Goal: Task Accomplishment & Management: Complete application form

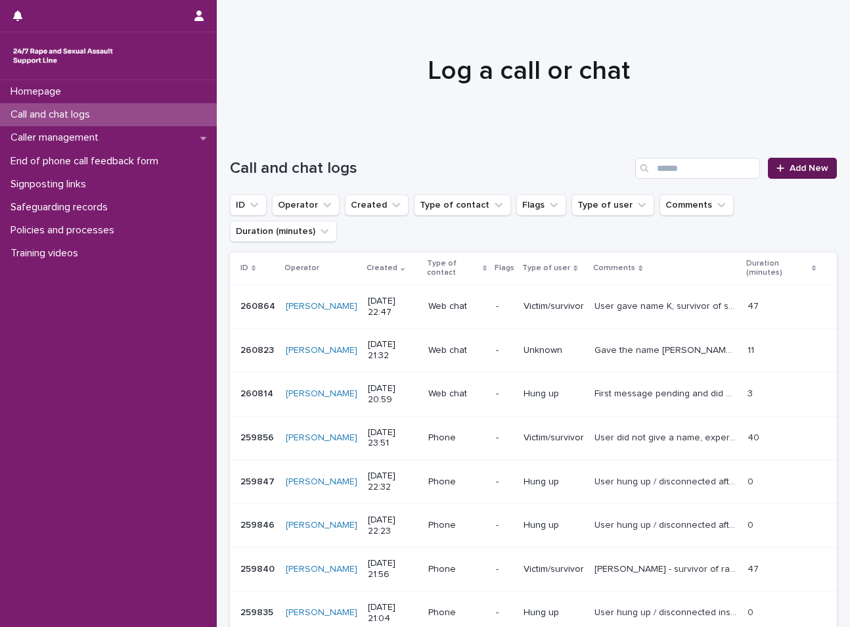
click at [794, 165] on span "Add New" at bounding box center [808, 168] width 39 height 9
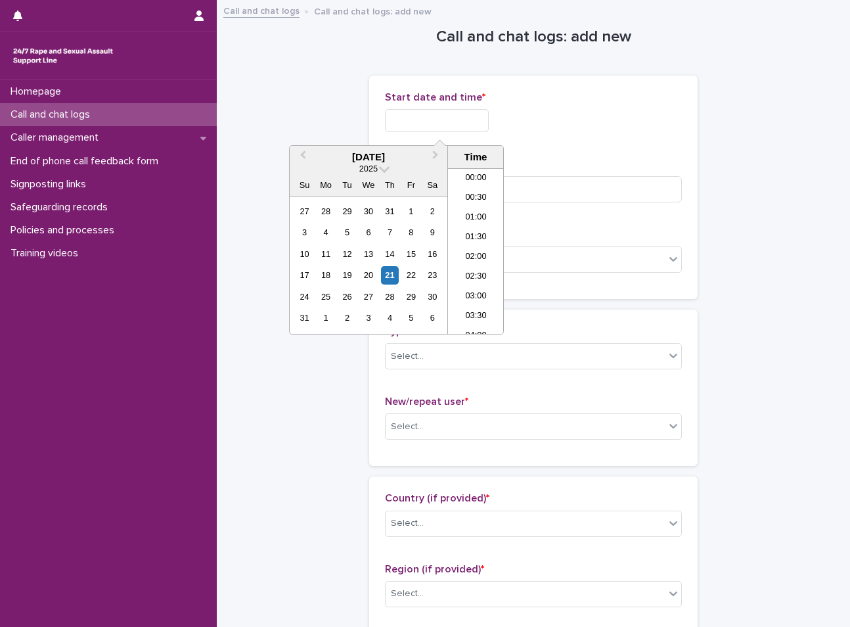
click at [401, 114] on input "text" at bounding box center [437, 120] width 104 height 23
click at [479, 300] on li "23:00" at bounding box center [476, 304] width 56 height 20
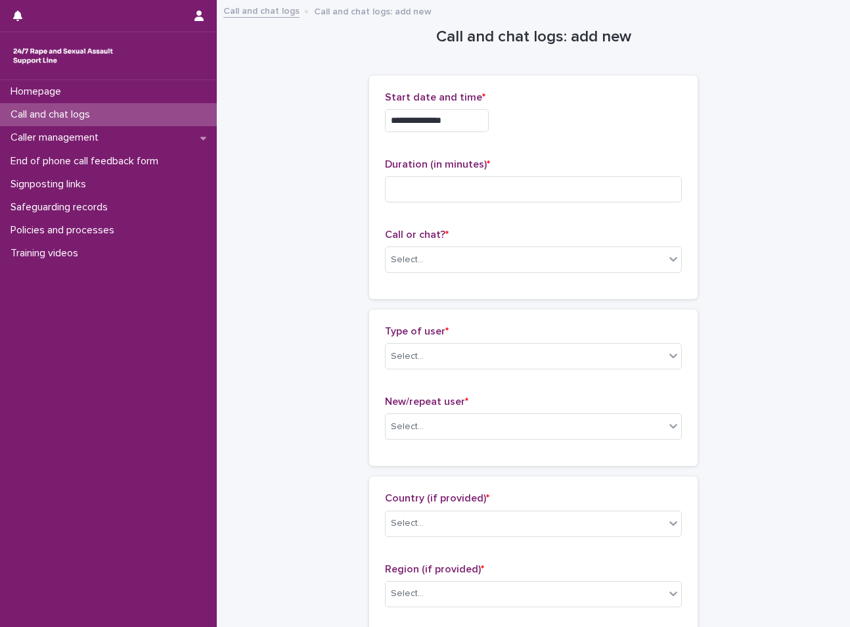
click at [464, 127] on input "**********" at bounding box center [437, 120] width 104 height 23
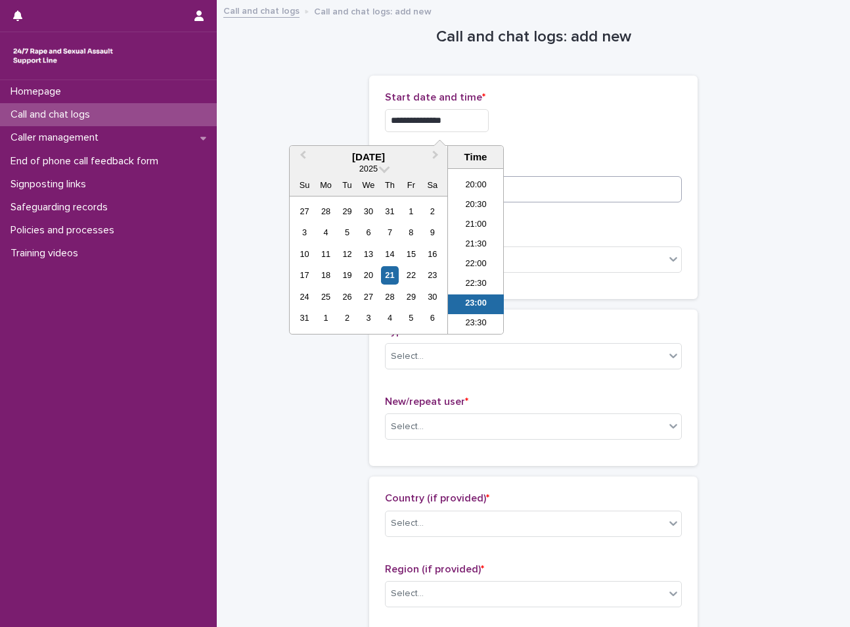
type input "**********"
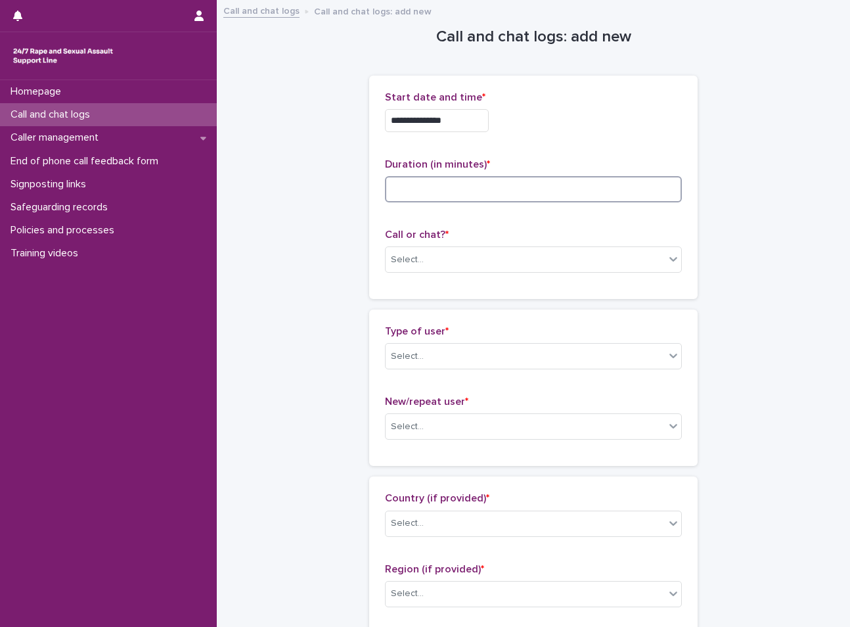
click at [546, 178] on input at bounding box center [533, 189] width 297 height 26
type input "**"
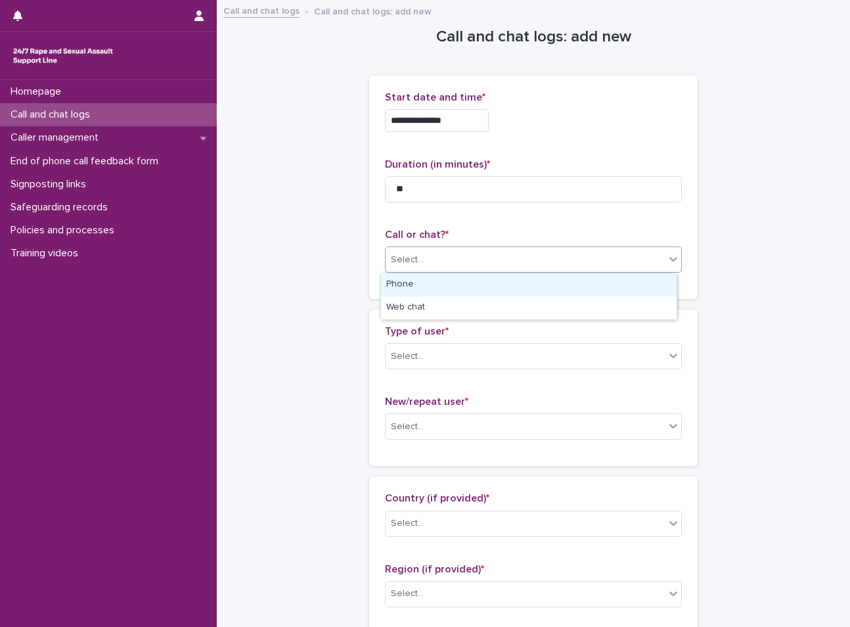
click at [481, 256] on div "Select..." at bounding box center [525, 260] width 279 height 22
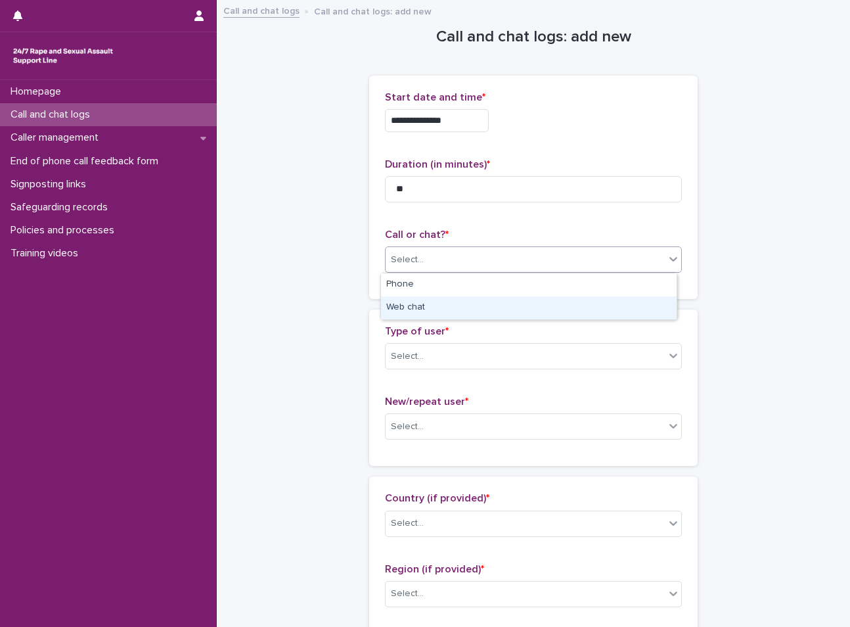
click at [424, 305] on div "Web chat" at bounding box center [529, 307] width 296 height 23
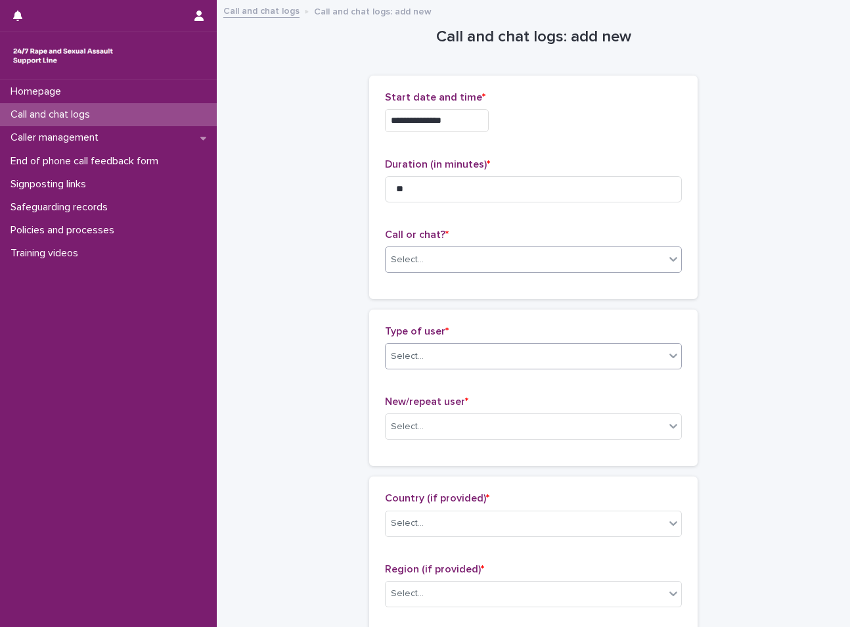
drag, startPoint x: 416, startPoint y: 339, endPoint x: 422, endPoint y: 363, distance: 24.4
click at [417, 342] on div "Type of user * Select..." at bounding box center [533, 352] width 297 height 55
click at [424, 366] on div "Select..." at bounding box center [525, 356] width 279 height 22
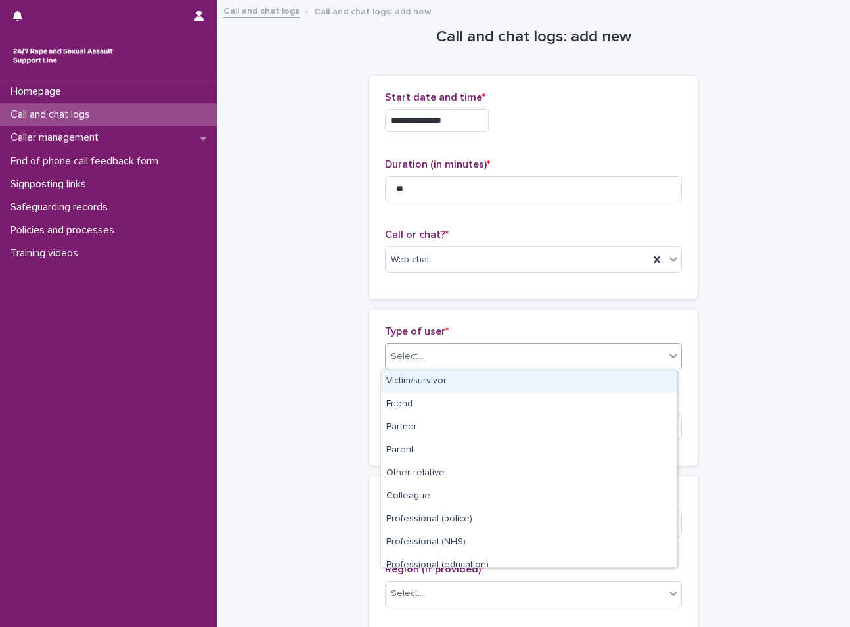
click at [419, 383] on div "Victim/survivor" at bounding box center [529, 381] width 296 height 23
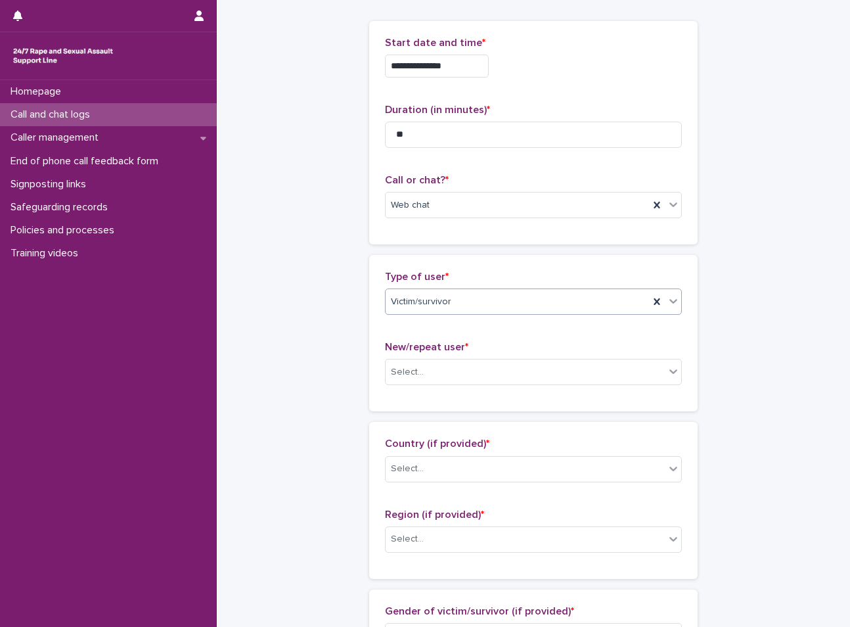
scroll to position [131, 0]
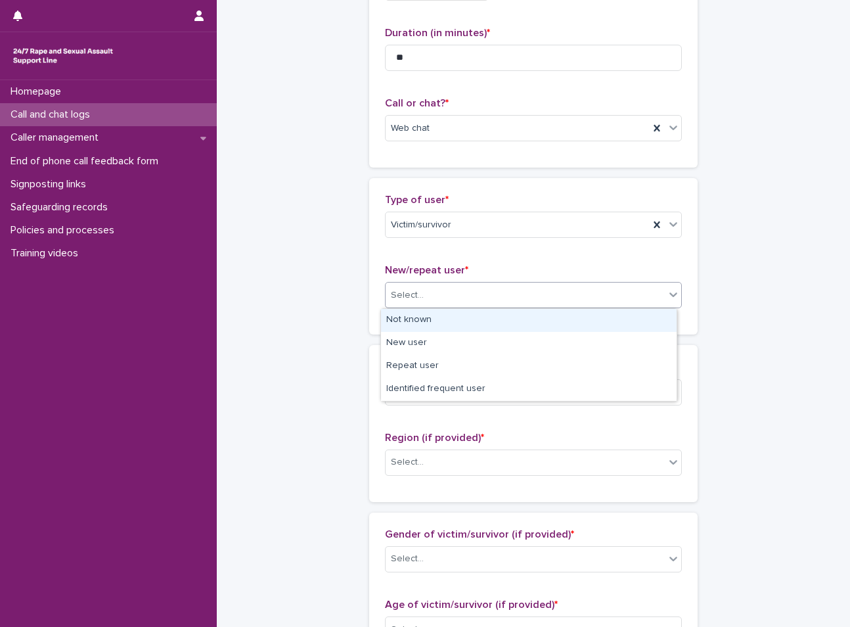
click at [479, 291] on div "Select..." at bounding box center [525, 295] width 279 height 22
click at [434, 302] on div "Not known" at bounding box center [517, 295] width 263 height 22
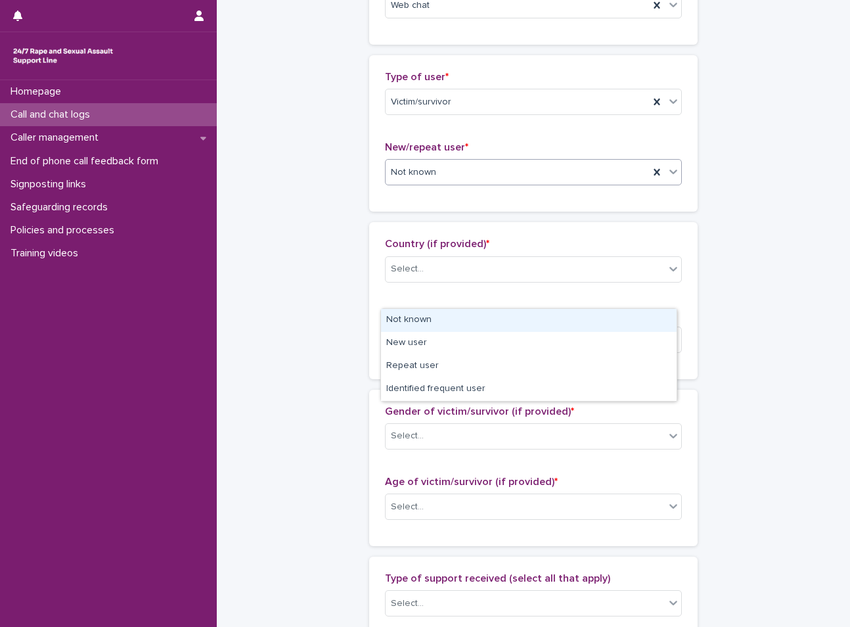
scroll to position [263, 0]
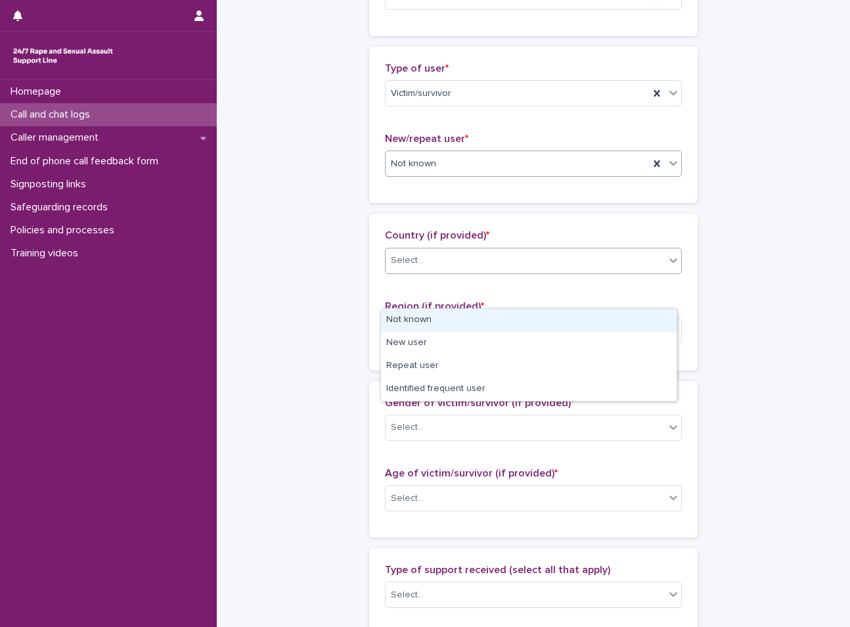
click at [455, 273] on body "**********" at bounding box center [425, 313] width 850 height 627
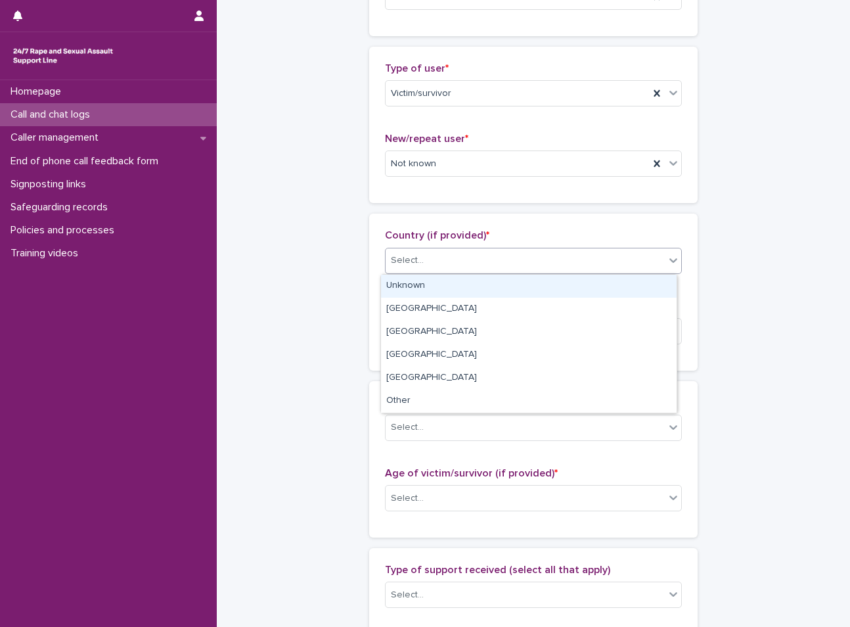
click at [427, 295] on div "Unknown" at bounding box center [529, 286] width 296 height 23
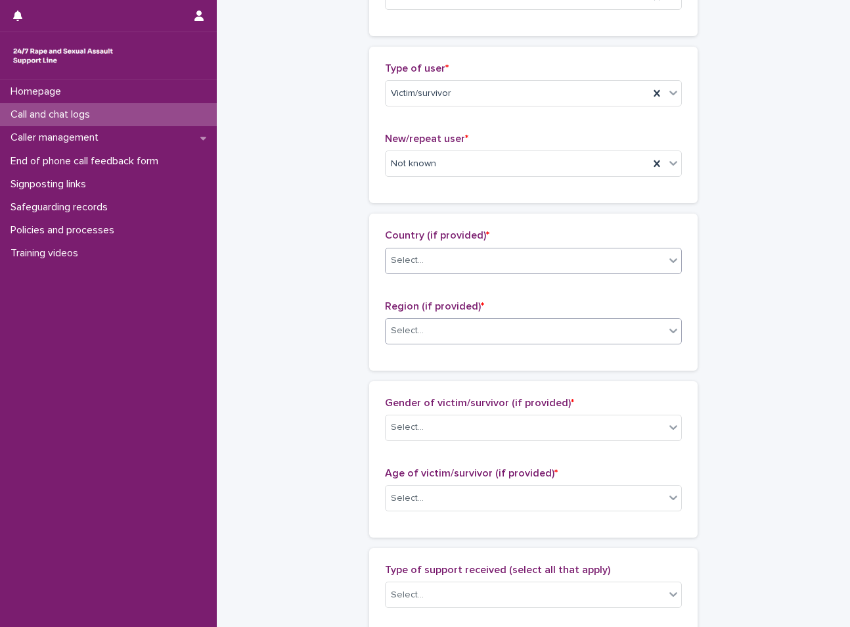
click at [422, 324] on div "Select..." at bounding box center [525, 331] width 279 height 22
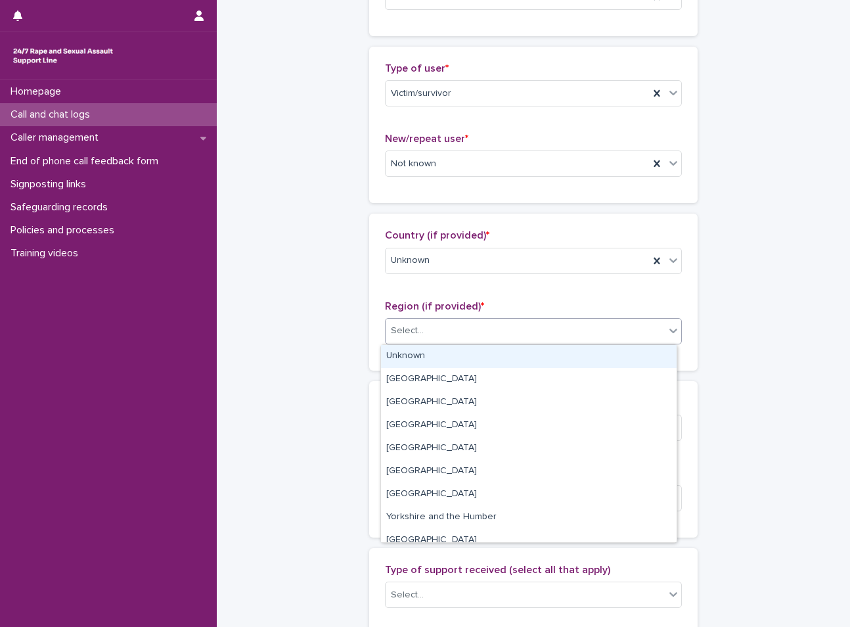
click at [420, 360] on div "Unknown" at bounding box center [529, 356] width 296 height 23
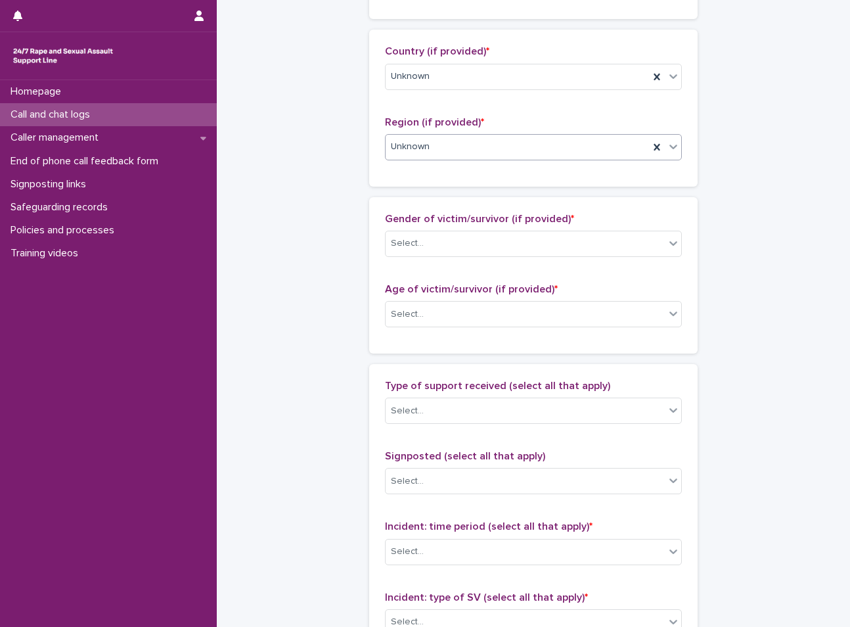
scroll to position [460, 0]
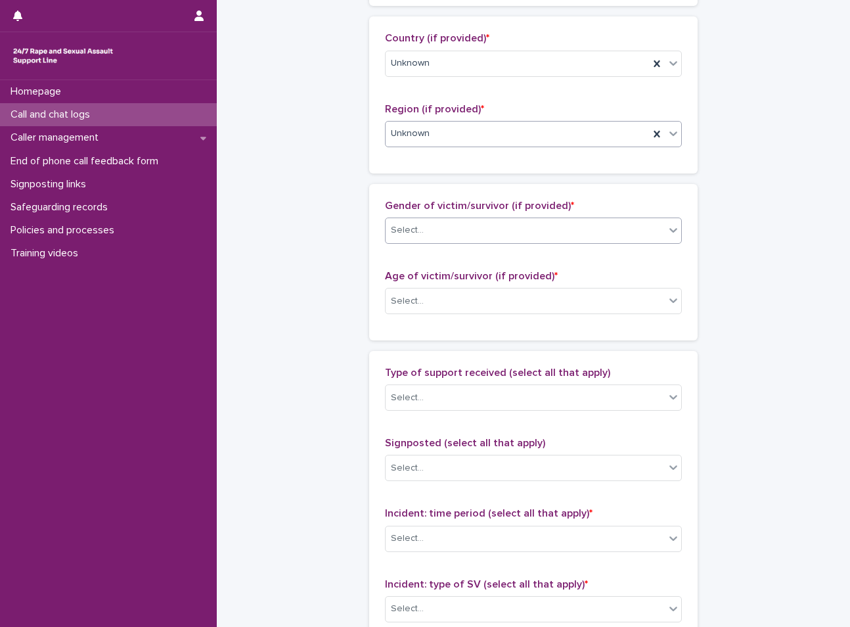
click at [435, 225] on div "Select..." at bounding box center [525, 230] width 279 height 22
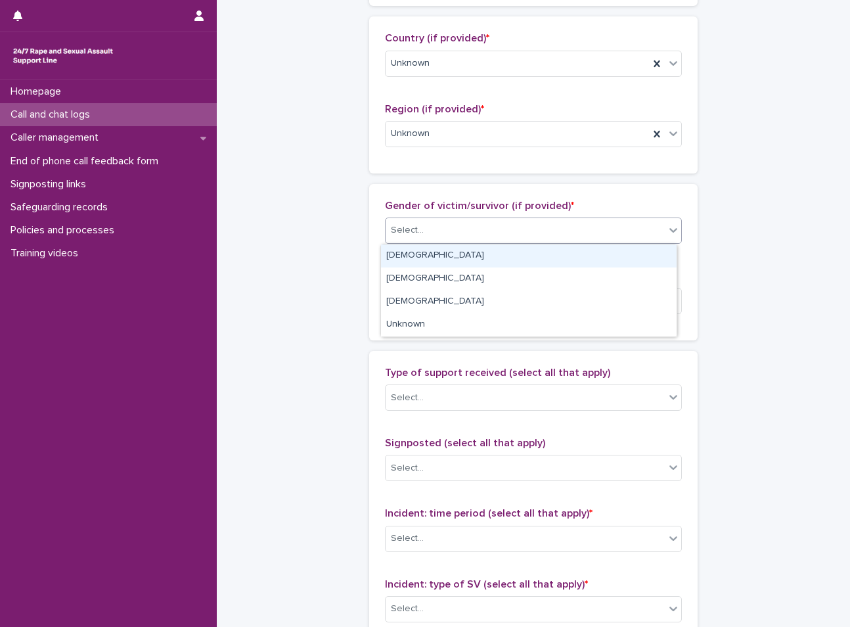
click at [440, 255] on div "[DEMOGRAPHIC_DATA]" at bounding box center [529, 255] width 296 height 23
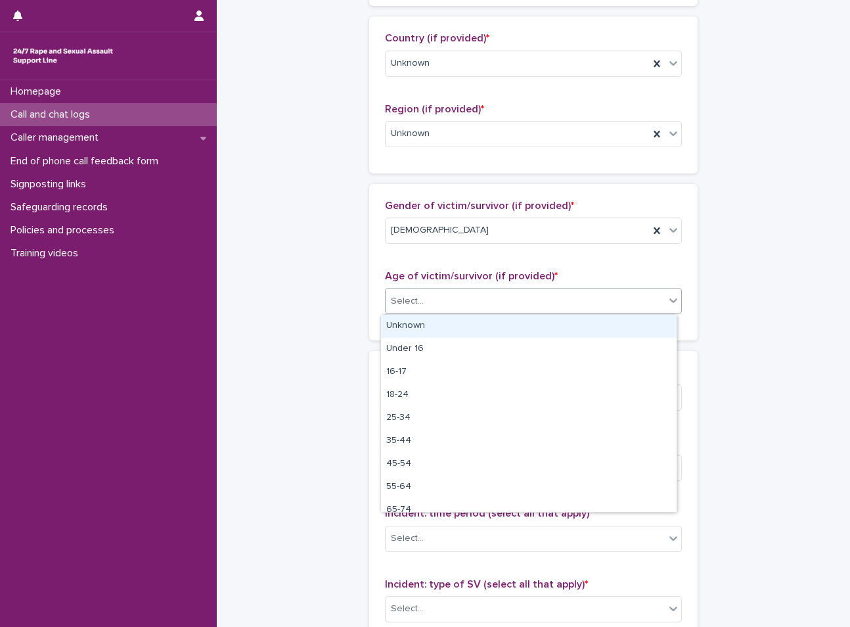
click at [445, 300] on div "Select..." at bounding box center [525, 301] width 279 height 22
click at [439, 329] on div "Unknown" at bounding box center [529, 326] width 296 height 23
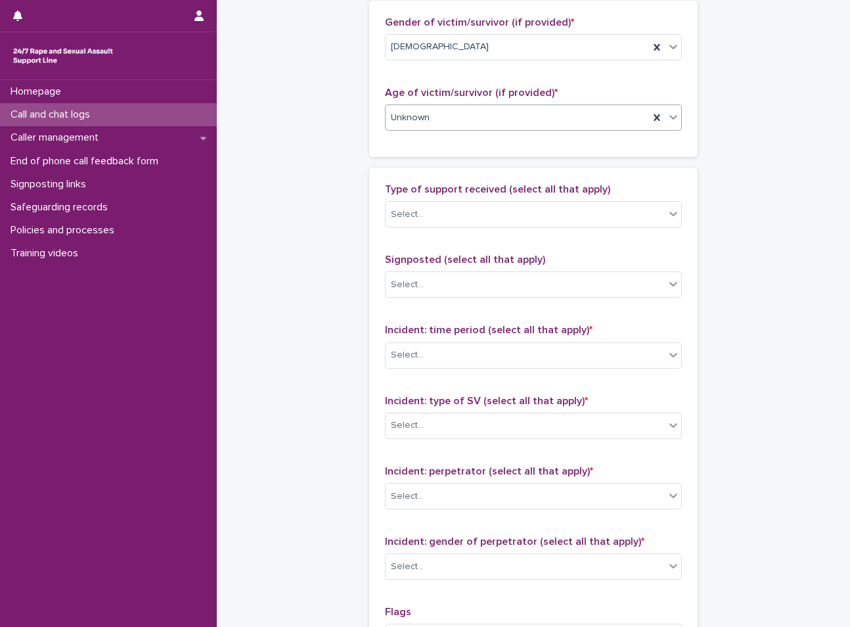
scroll to position [657, 0]
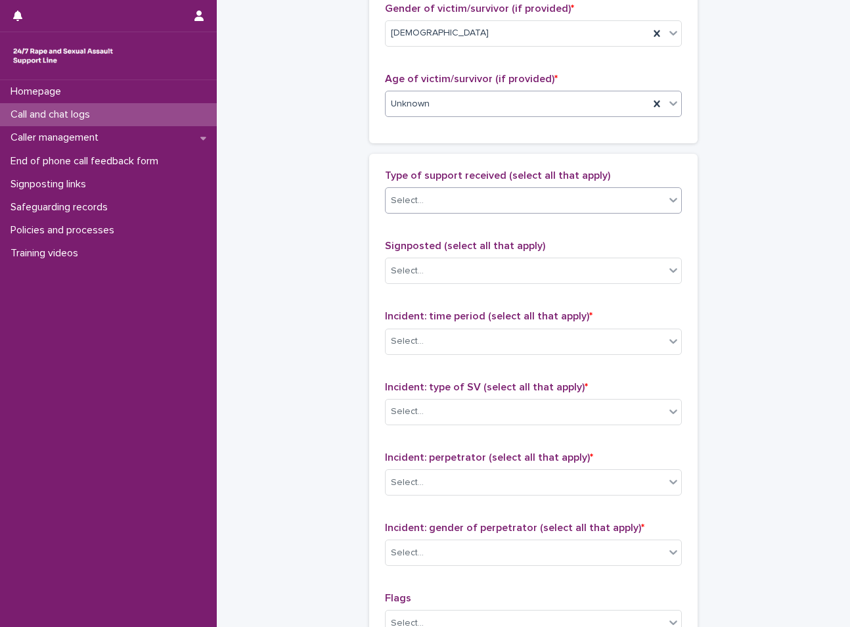
click at [451, 200] on div "Select..." at bounding box center [525, 201] width 279 height 22
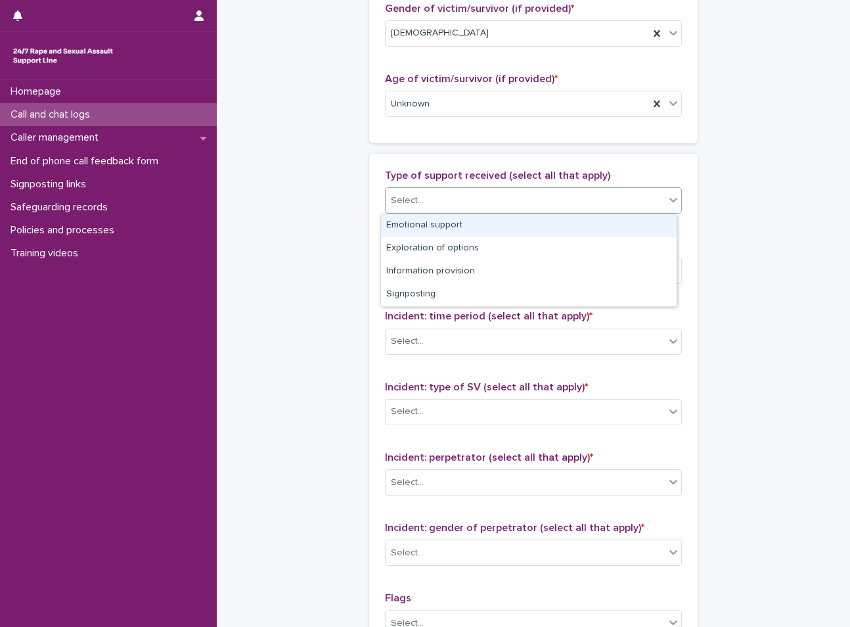
click at [434, 227] on div "Emotional support" at bounding box center [529, 225] width 296 height 23
click at [520, 198] on div "Emotional support" at bounding box center [517, 200] width 263 height 23
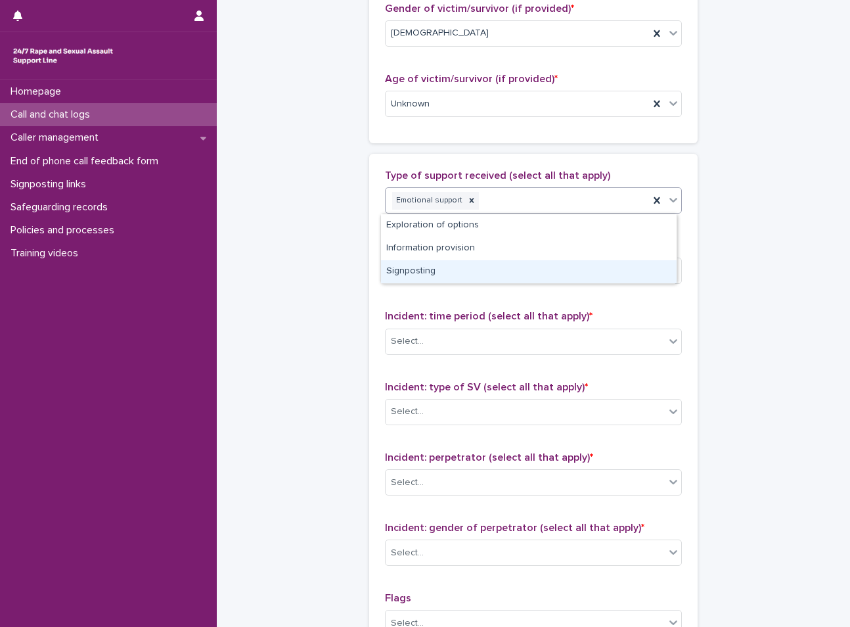
click at [490, 267] on div "Signposting" at bounding box center [529, 271] width 296 height 23
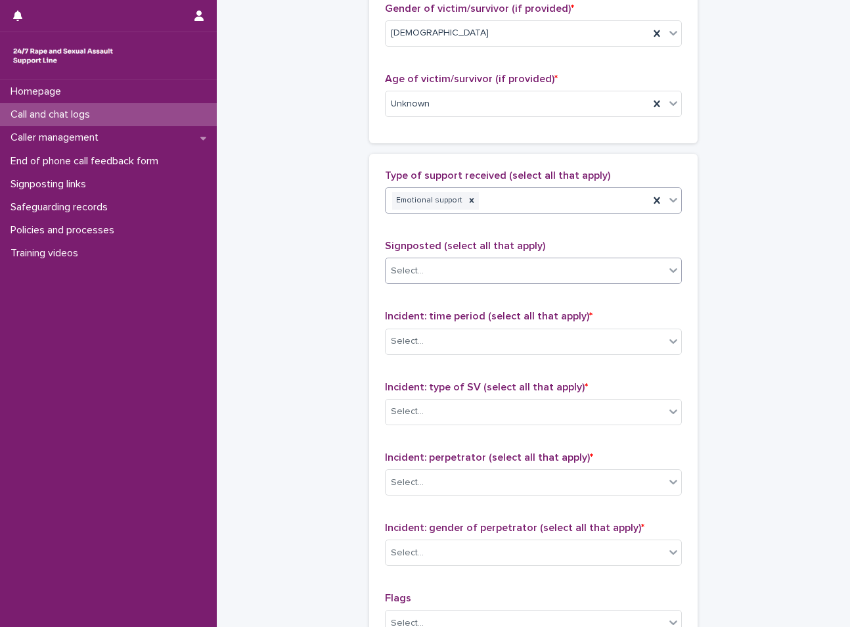
click at [491, 271] on div "Select..." at bounding box center [525, 271] width 279 height 22
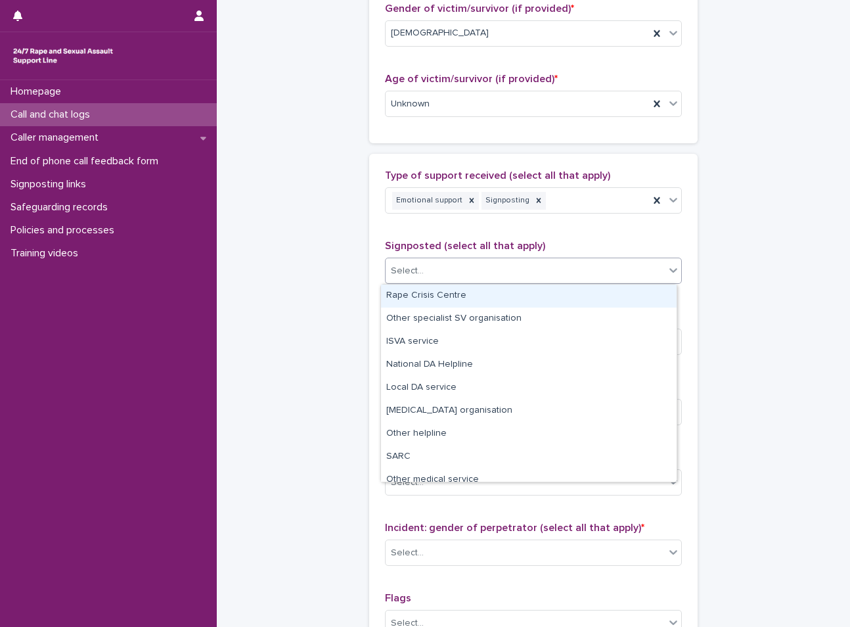
click at [494, 305] on div "Rape Crisis Centre" at bounding box center [529, 295] width 296 height 23
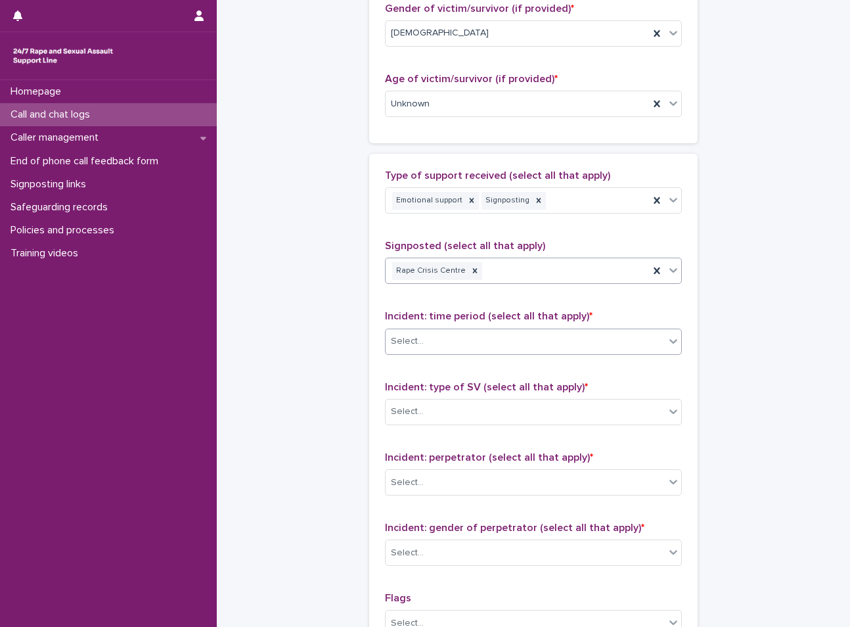
click at [499, 348] on div "Select..." at bounding box center [525, 341] width 279 height 22
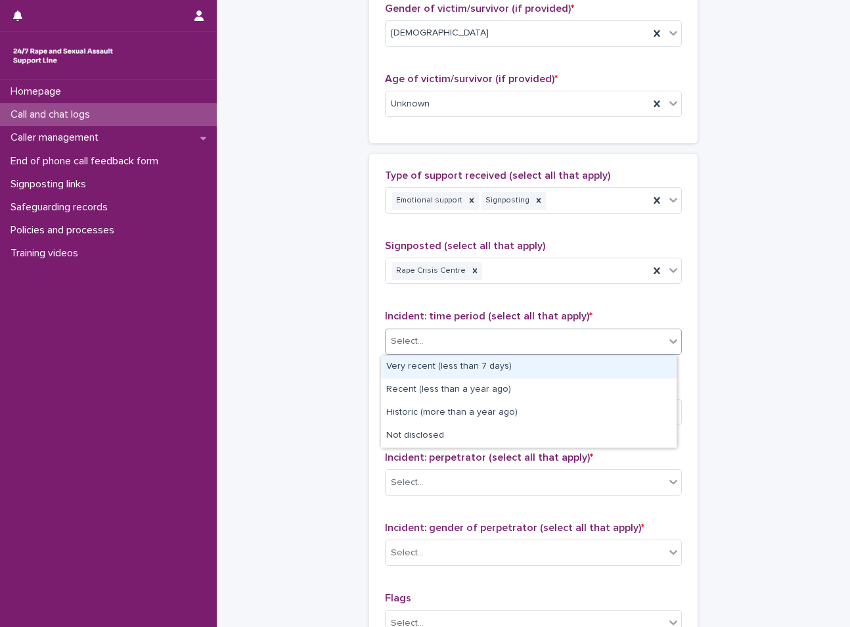
click at [462, 370] on div "Very recent (less than 7 days)" at bounding box center [529, 366] width 296 height 23
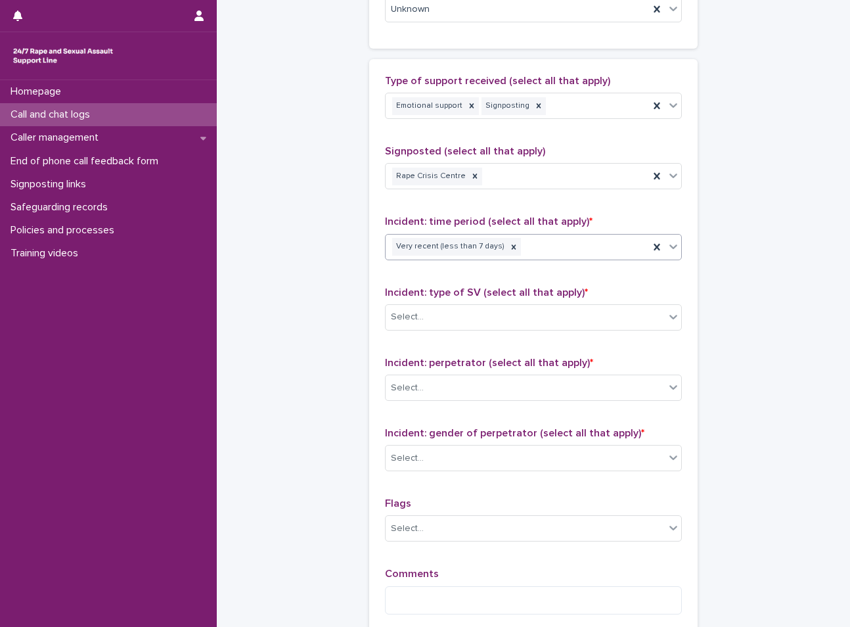
scroll to position [788, 0]
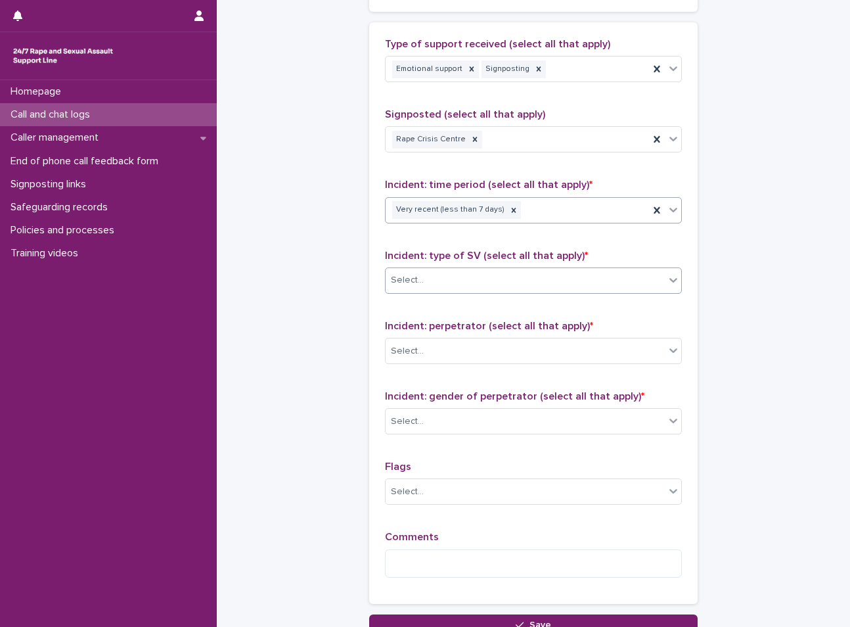
click at [464, 287] on div "Select..." at bounding box center [525, 280] width 279 height 22
click at [462, 272] on div "Select..." at bounding box center [525, 280] width 279 height 22
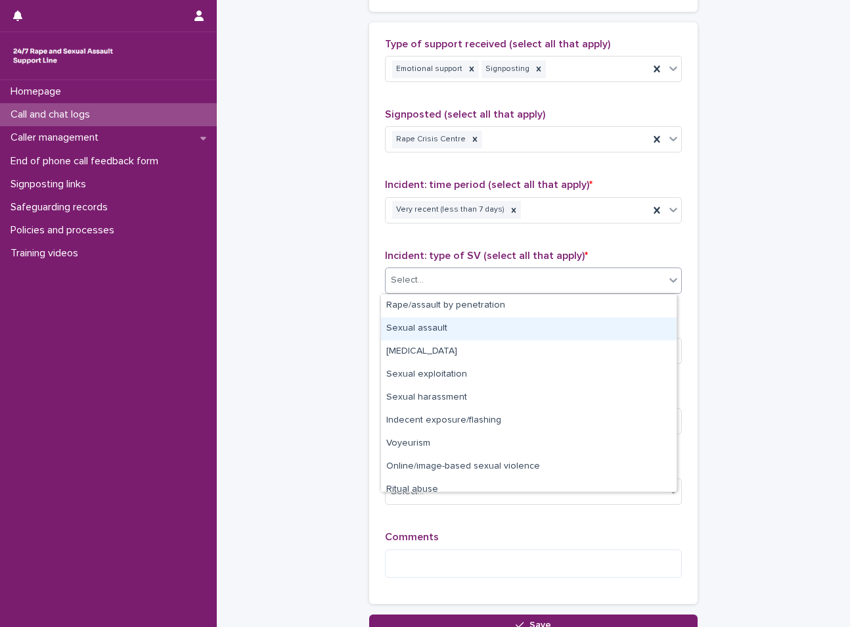
click at [458, 336] on div "Sexual assault" at bounding box center [529, 328] width 296 height 23
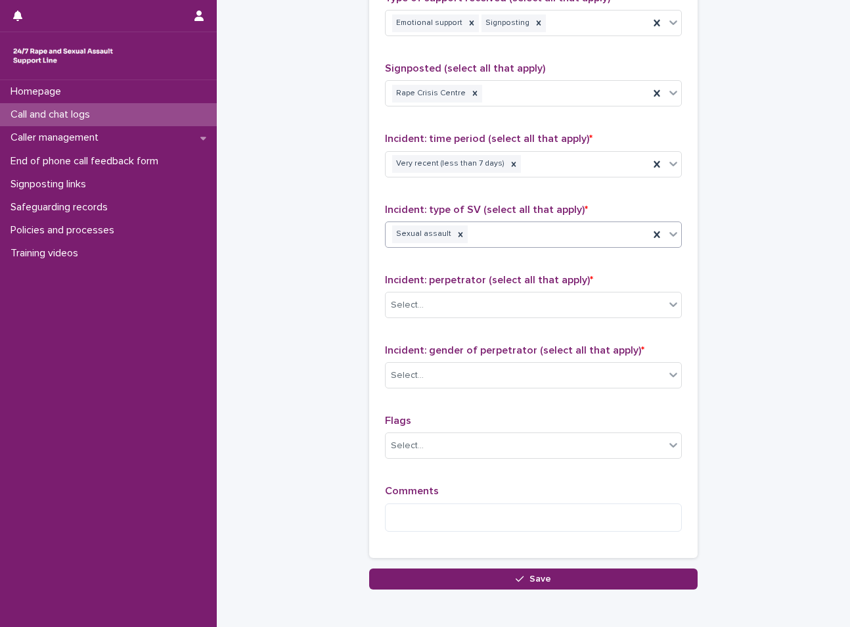
scroll to position [854, 0]
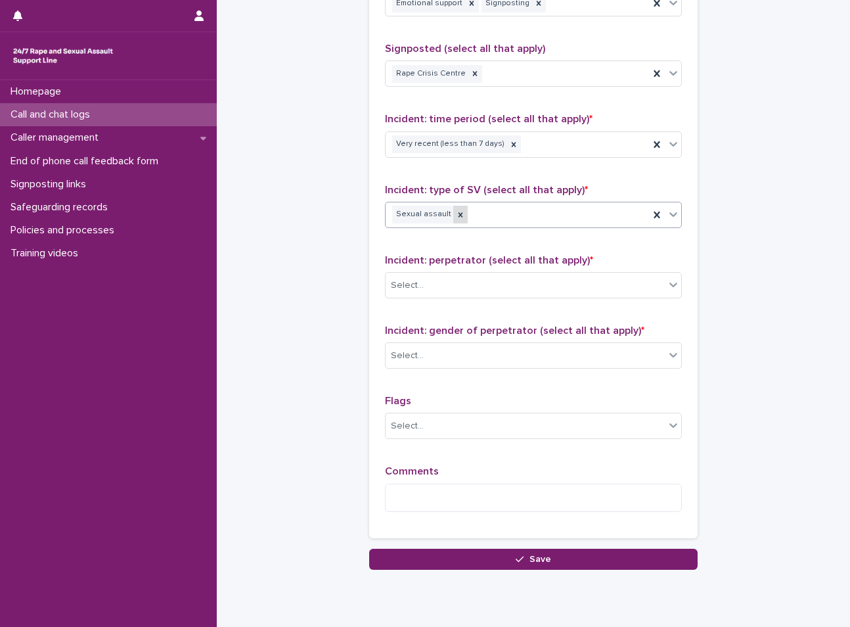
click at [456, 217] on icon at bounding box center [460, 214] width 9 height 9
click at [464, 225] on div "Select..." at bounding box center [525, 215] width 279 height 22
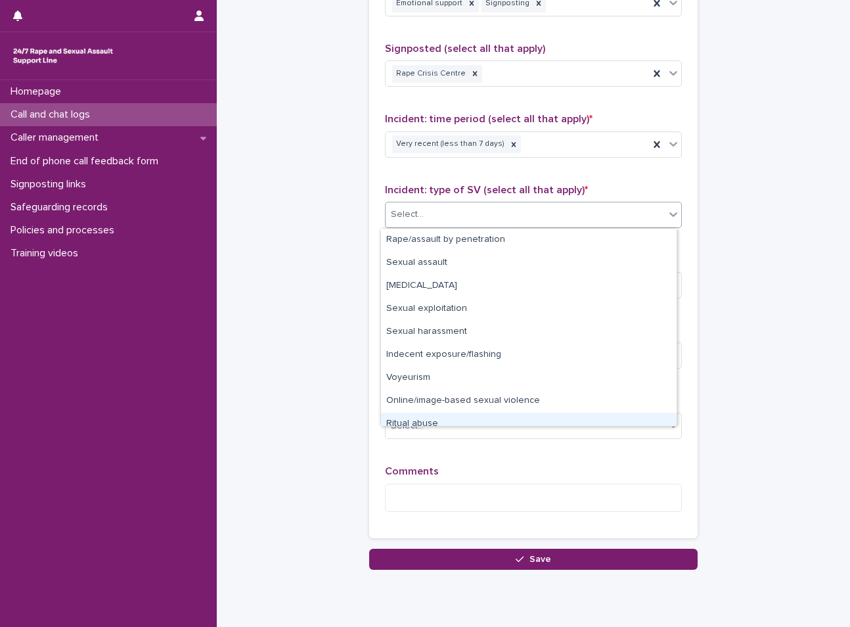
scroll to position [33, 0]
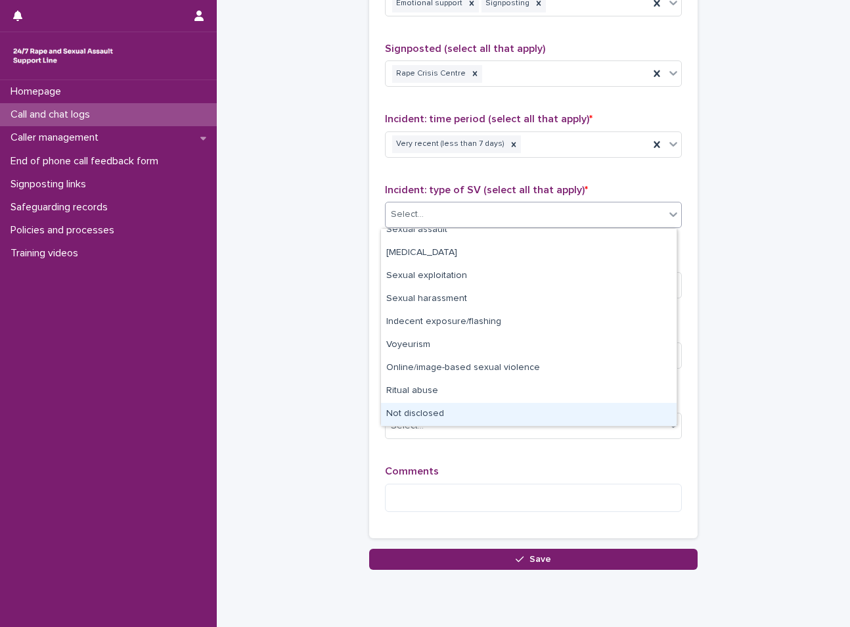
click at [437, 409] on div "Not disclosed" at bounding box center [529, 414] width 296 height 23
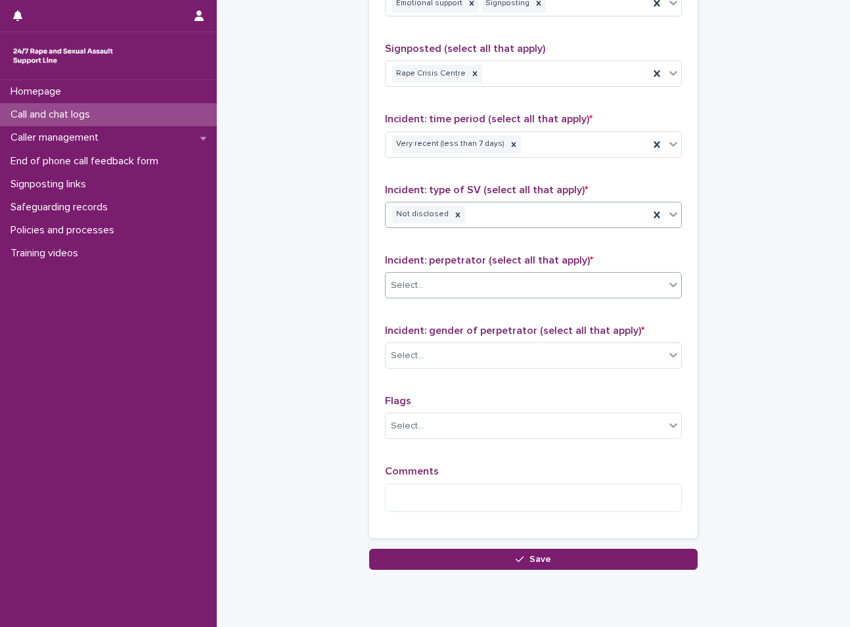
click at [470, 282] on div "Select..." at bounding box center [525, 286] width 279 height 22
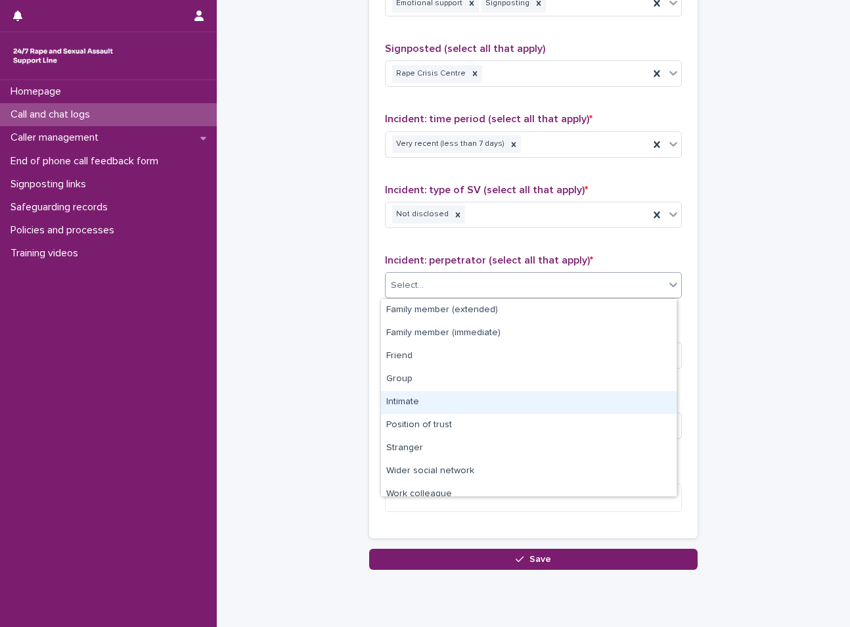
click at [431, 393] on div "Intimate" at bounding box center [529, 402] width 296 height 23
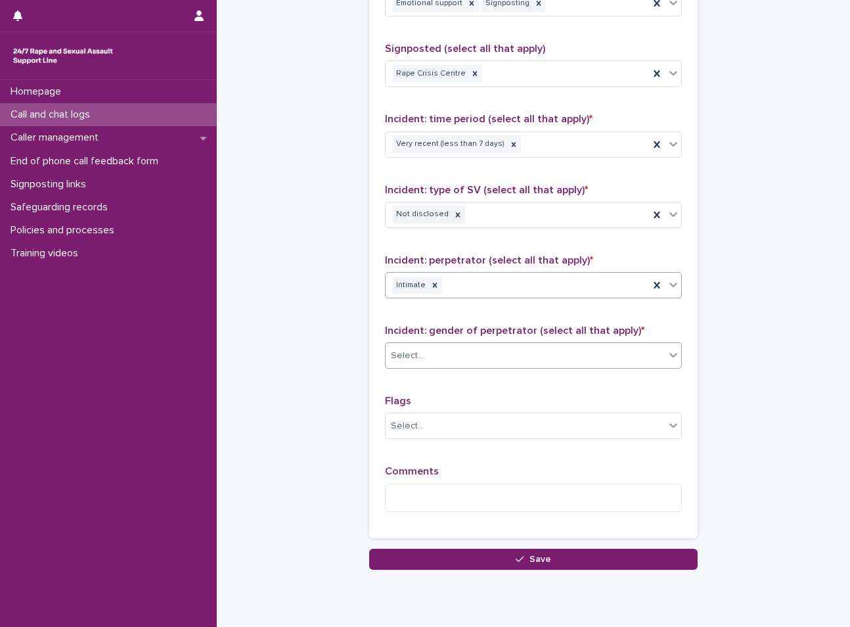
click at [439, 355] on div "Select..." at bounding box center [525, 356] width 279 height 22
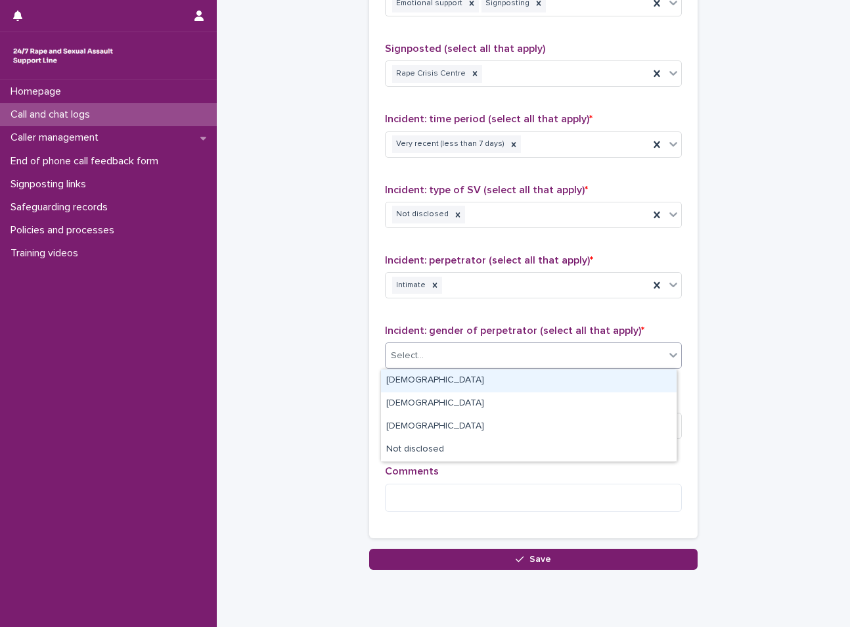
click at [428, 383] on div "[DEMOGRAPHIC_DATA]" at bounding box center [529, 380] width 296 height 23
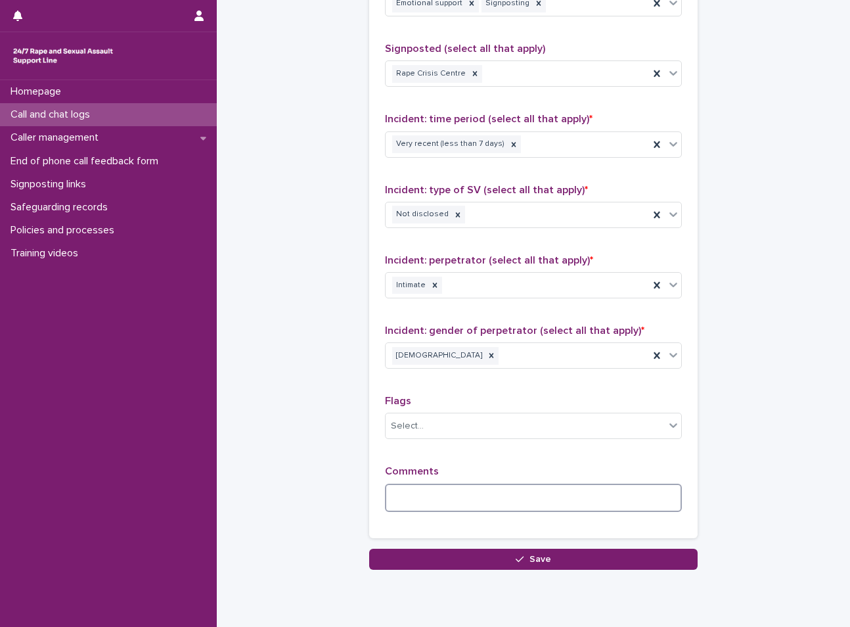
click at [433, 485] on textarea at bounding box center [533, 497] width 297 height 28
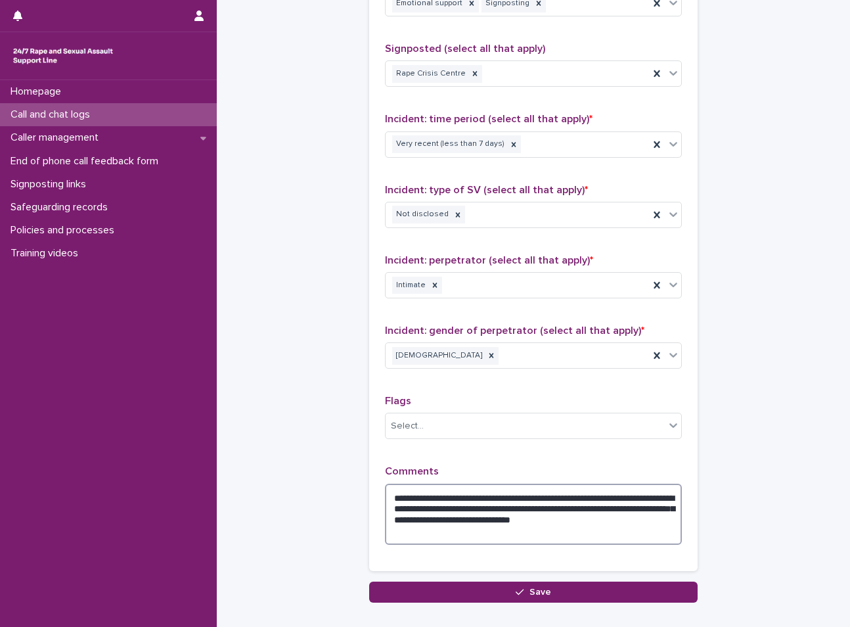
type textarea "**********"
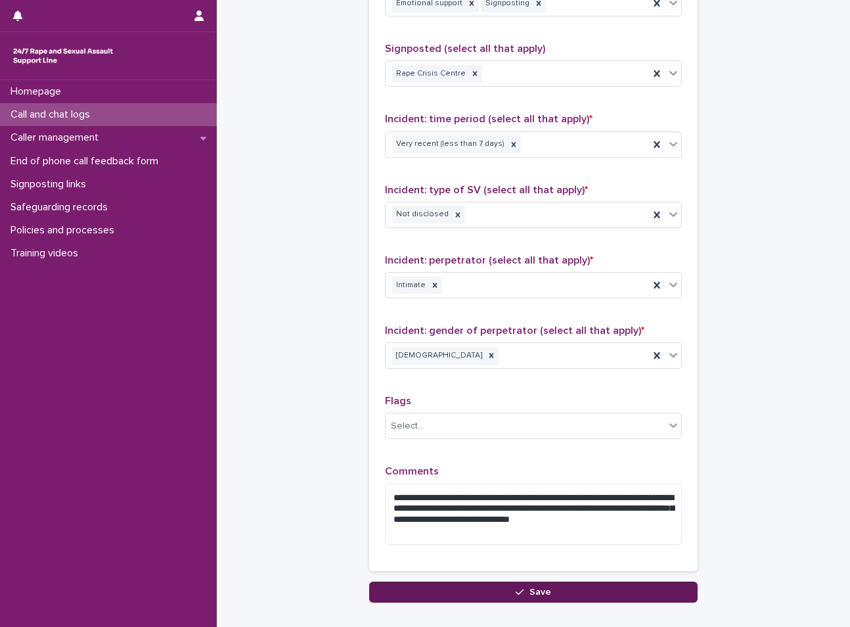
click at [561, 588] on button "Save" at bounding box center [533, 591] width 328 height 21
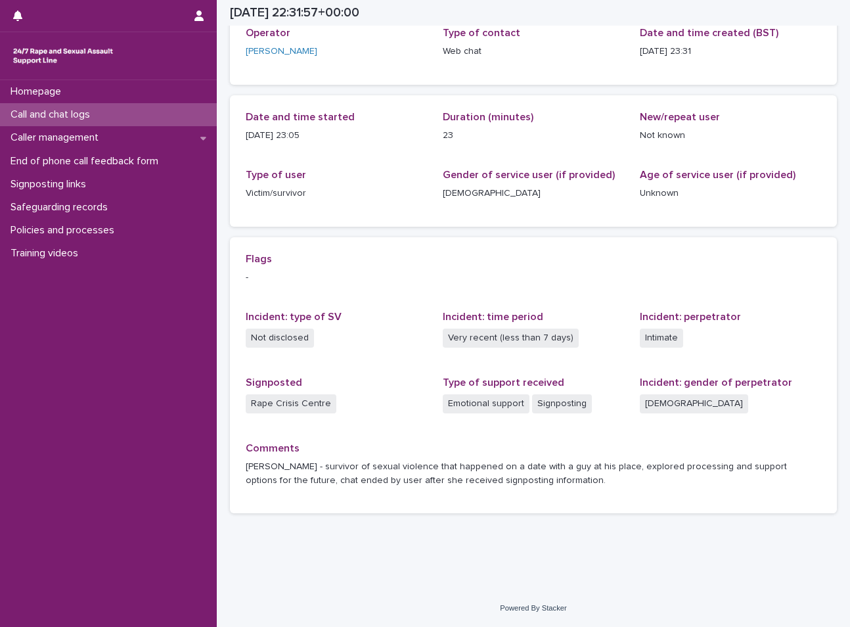
scroll to position [85, 0]
click at [100, 116] on p "Call and chat logs" at bounding box center [52, 114] width 95 height 12
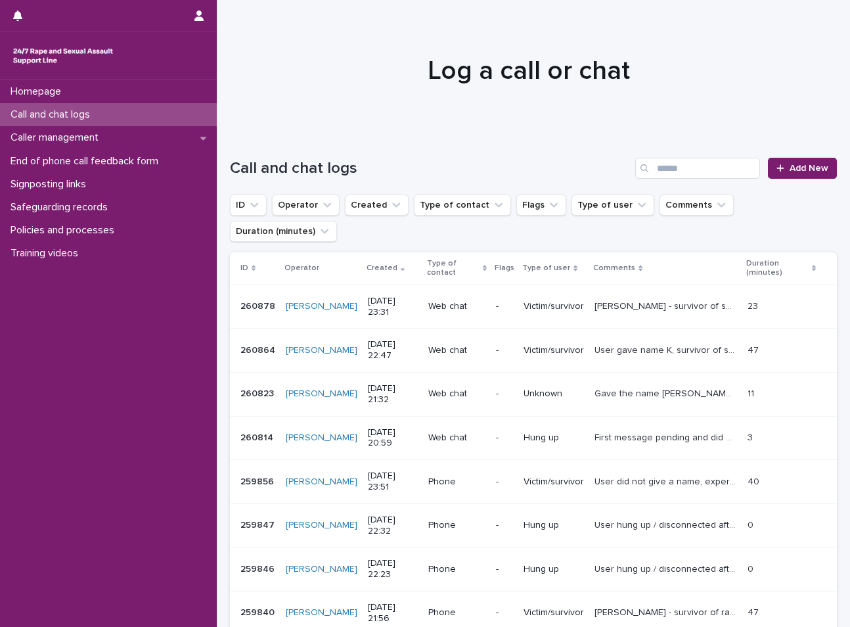
click at [100, 121] on p "Call and chat logs" at bounding box center [52, 114] width 95 height 12
click at [106, 237] on div "Policies and processes" at bounding box center [108, 230] width 217 height 23
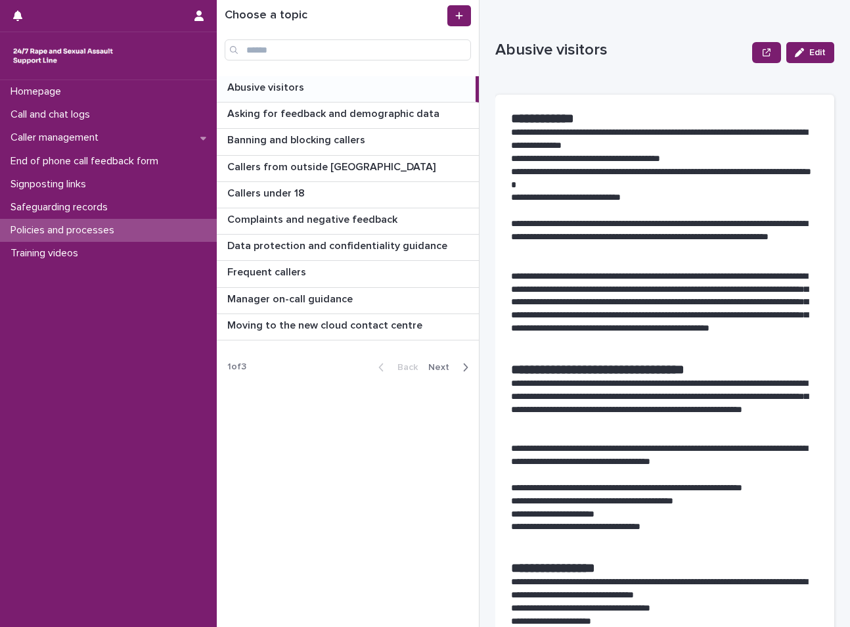
click at [444, 368] on span "Next" at bounding box center [442, 367] width 29 height 9
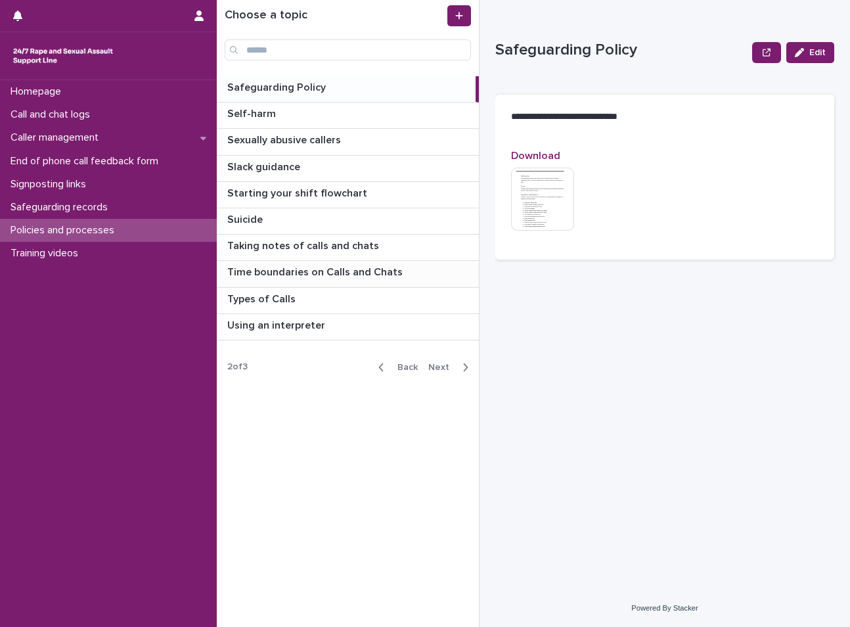
click at [342, 273] on p "Time boundaries on Calls and Chats" at bounding box center [316, 270] width 178 height 15
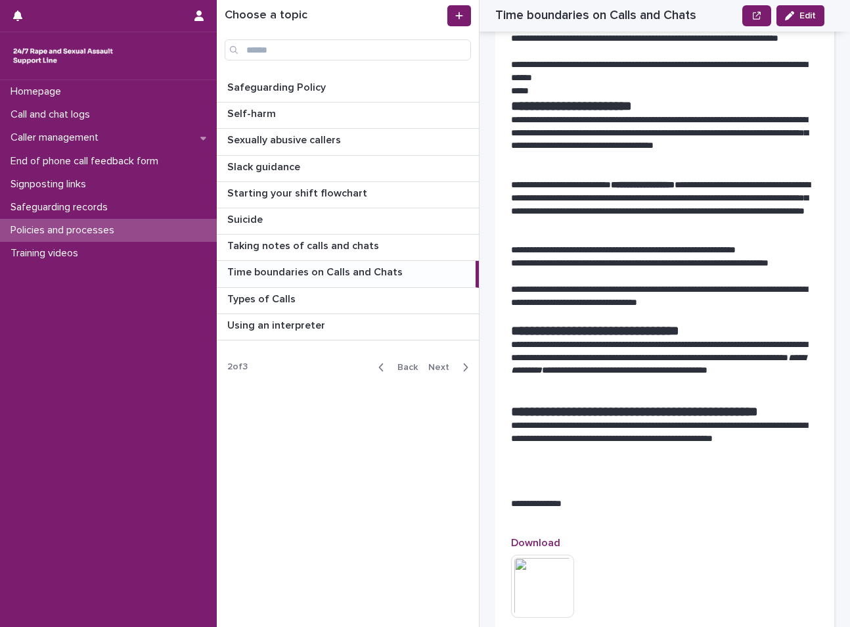
scroll to position [460, 0]
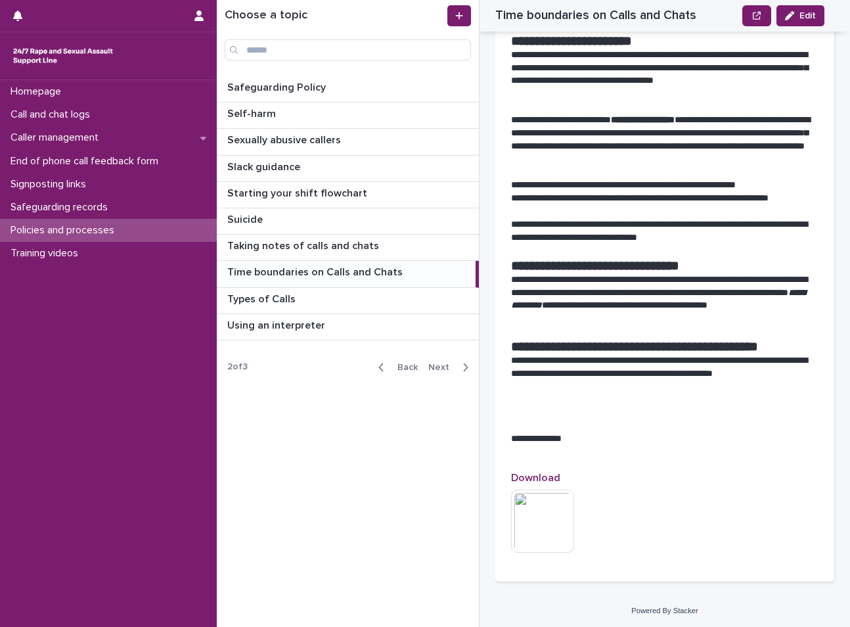
click at [405, 367] on span "Back" at bounding box center [403, 367] width 28 height 9
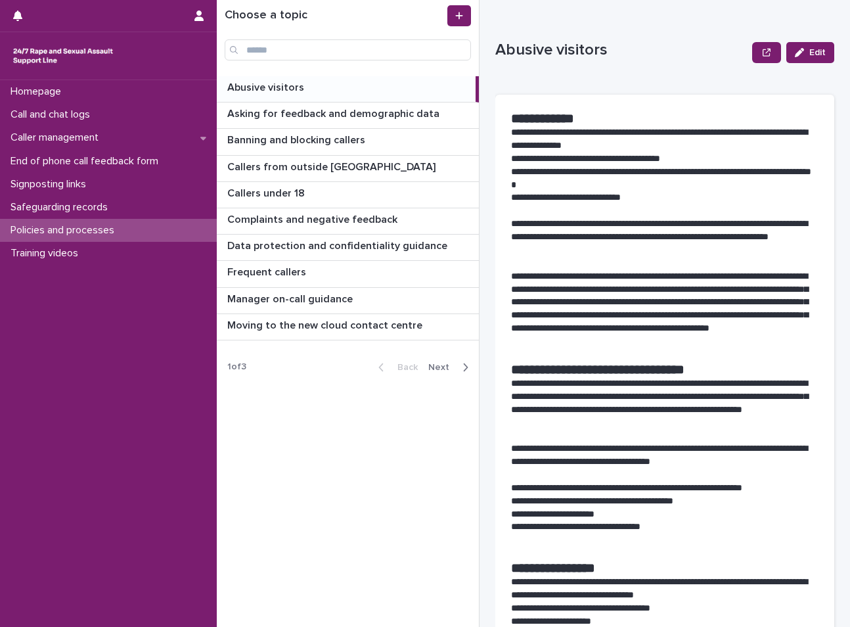
click at [440, 369] on span "Next" at bounding box center [442, 367] width 29 height 9
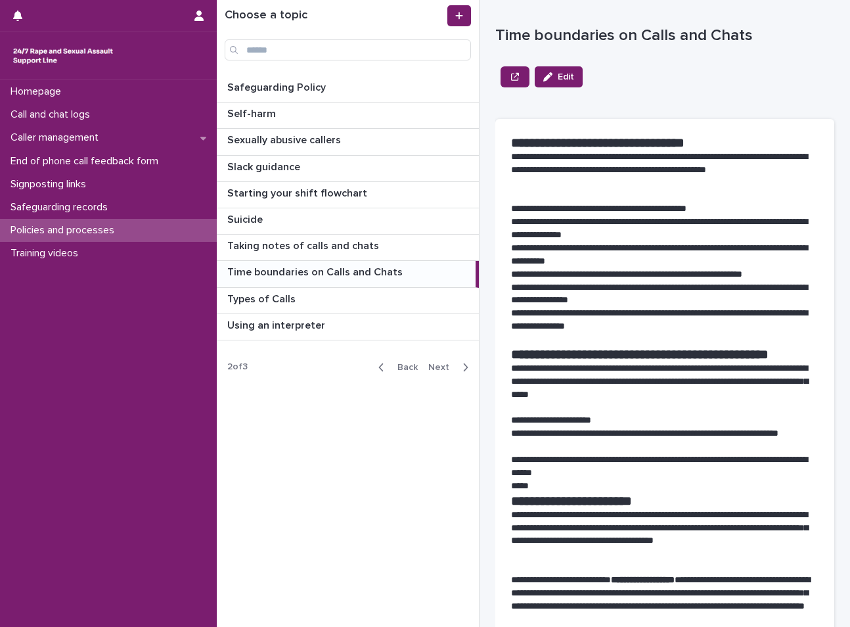
click at [440, 369] on span "Next" at bounding box center [442, 367] width 29 height 9
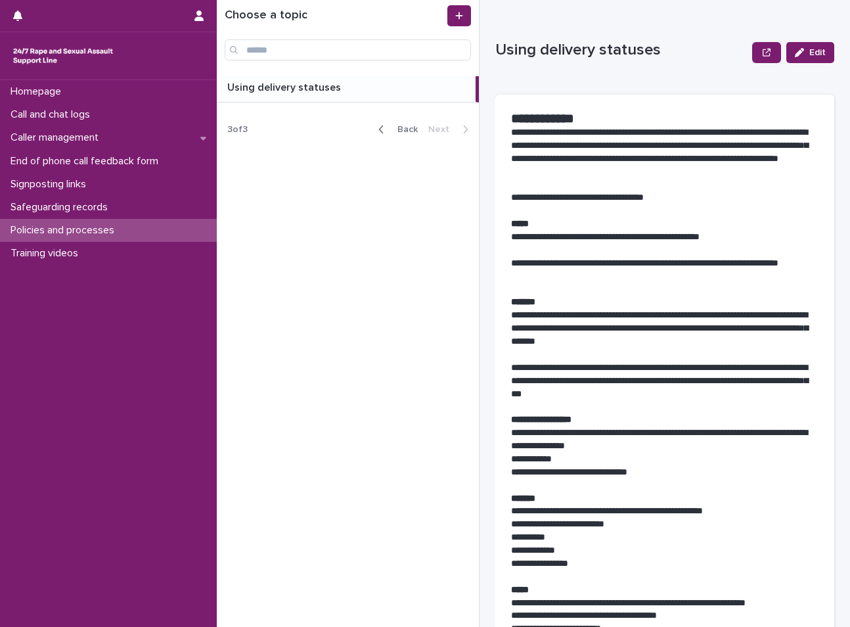
click at [384, 83] on p at bounding box center [348, 87] width 243 height 12
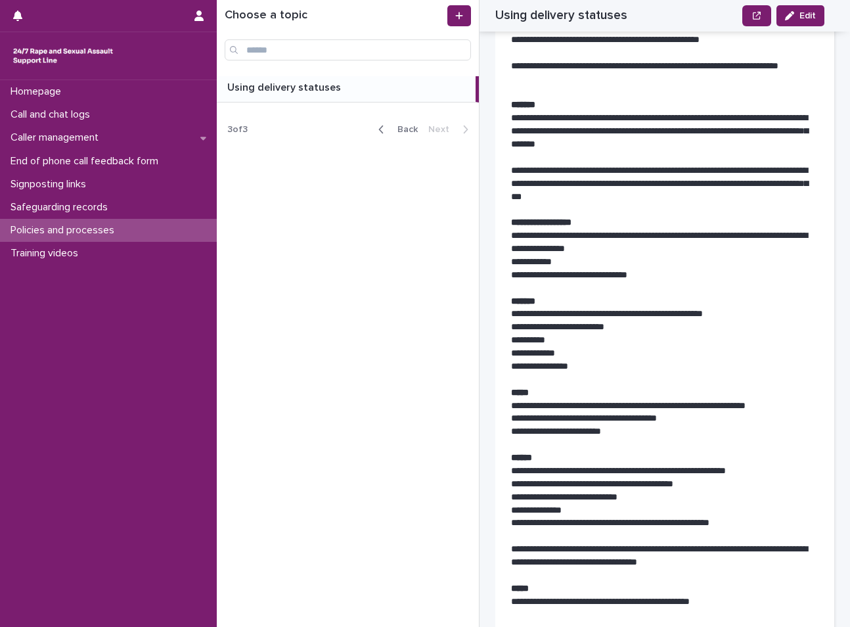
scroll to position [328, 0]
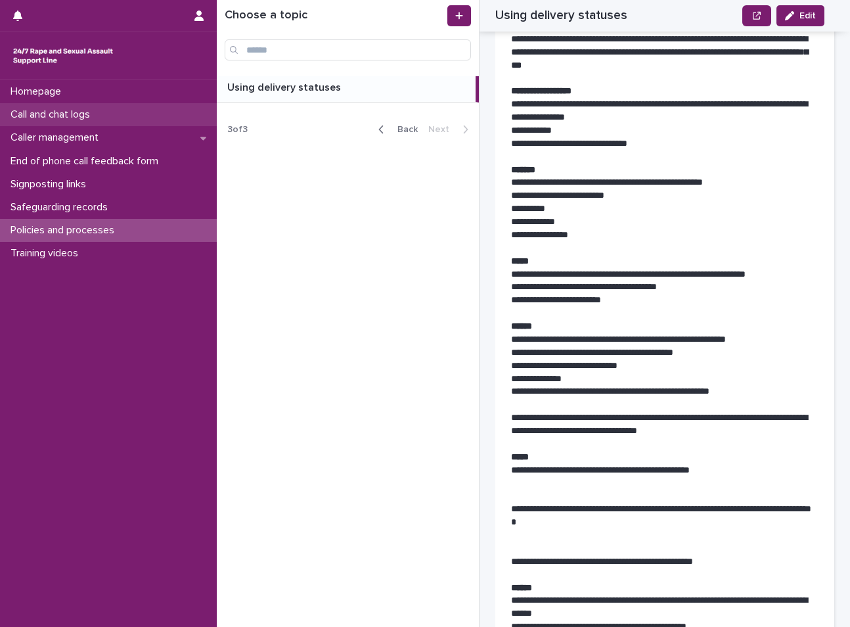
click at [85, 118] on p "Call and chat logs" at bounding box center [52, 114] width 95 height 12
